Goal: Information Seeking & Learning: Learn about a topic

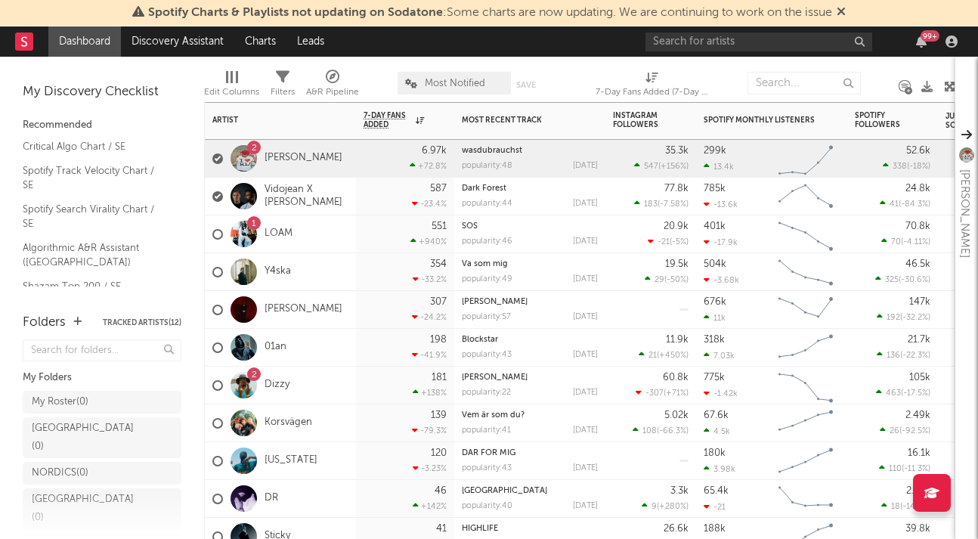
click at [342, 240] on div "1 LOAM" at bounding box center [280, 234] width 151 height 38
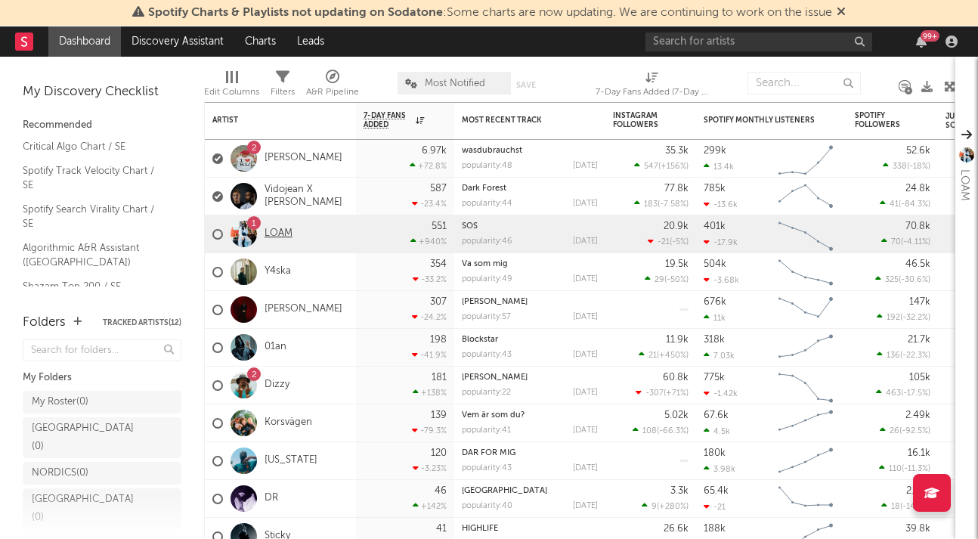
click at [281, 231] on link "LOAM" at bounding box center [279, 234] width 28 height 13
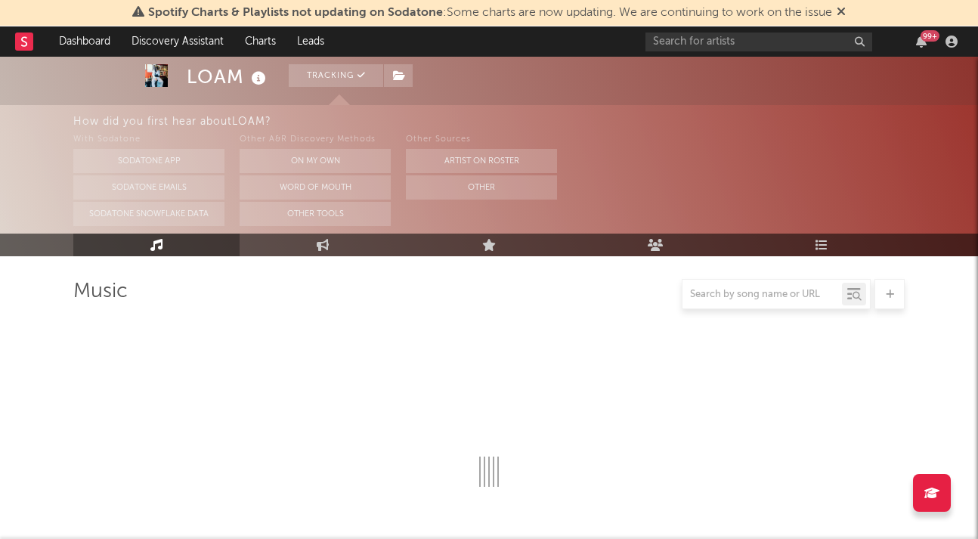
scroll to position [95, 0]
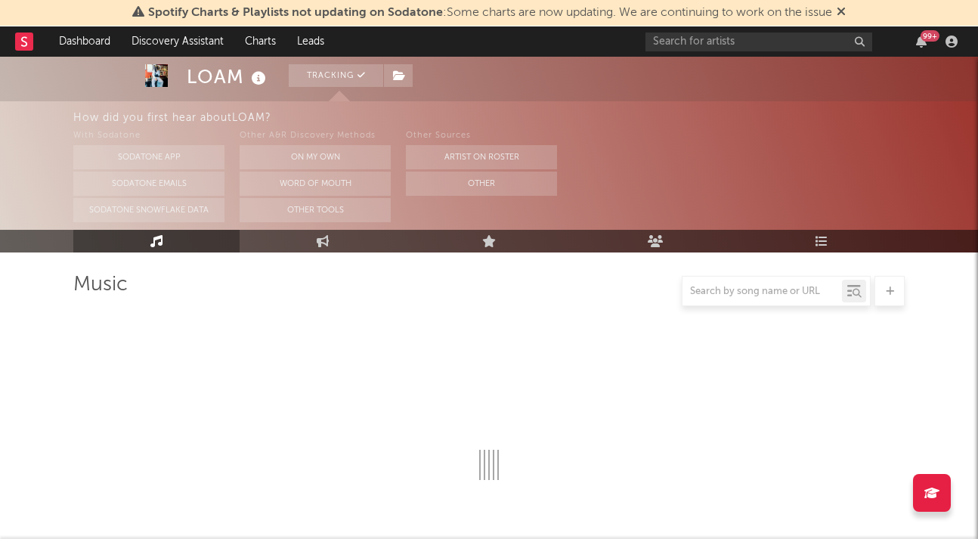
select select "6m"
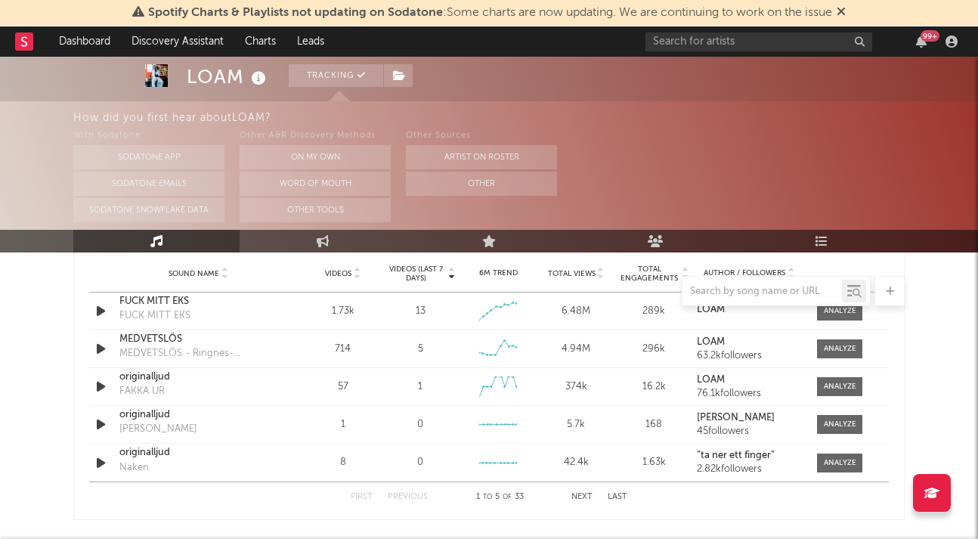
scroll to position [1099, 0]
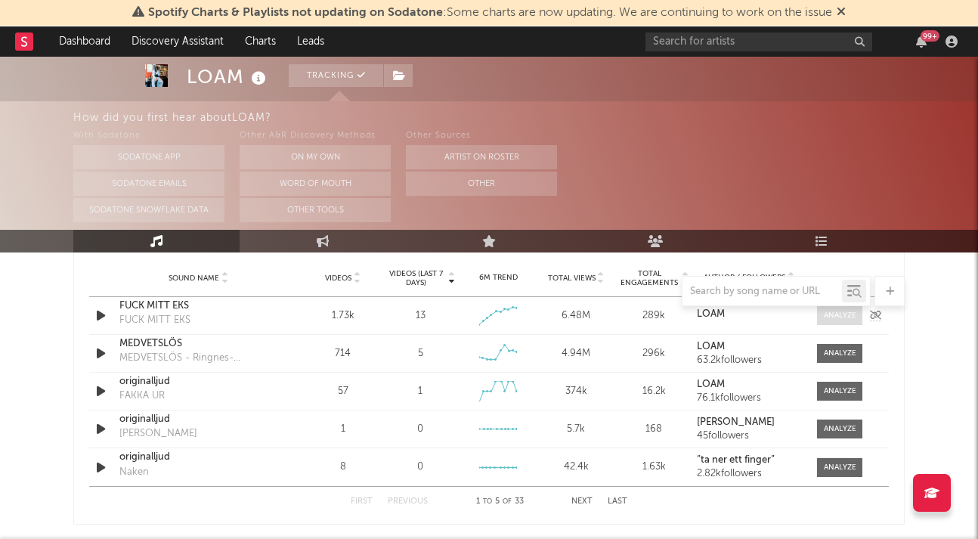
click at [829, 319] on div at bounding box center [840, 315] width 33 height 11
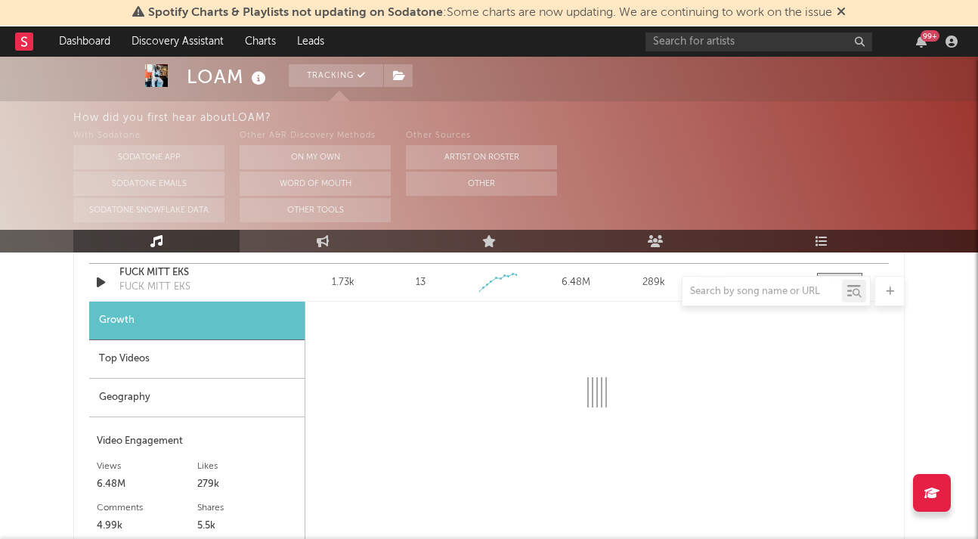
scroll to position [1131, 0]
select select "6m"
